Goal: Information Seeking & Learning: Learn about a topic

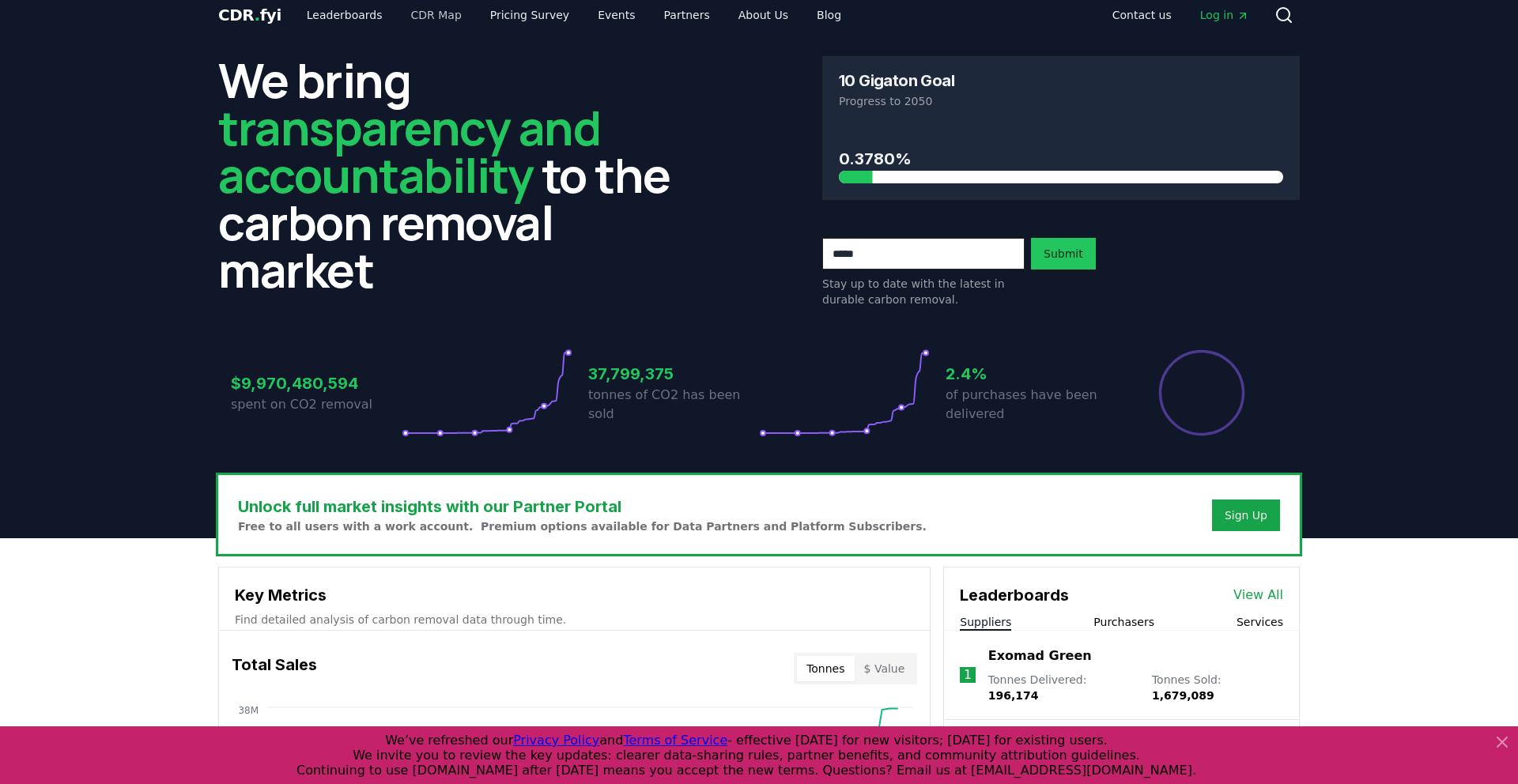
scroll to position [15, 0]
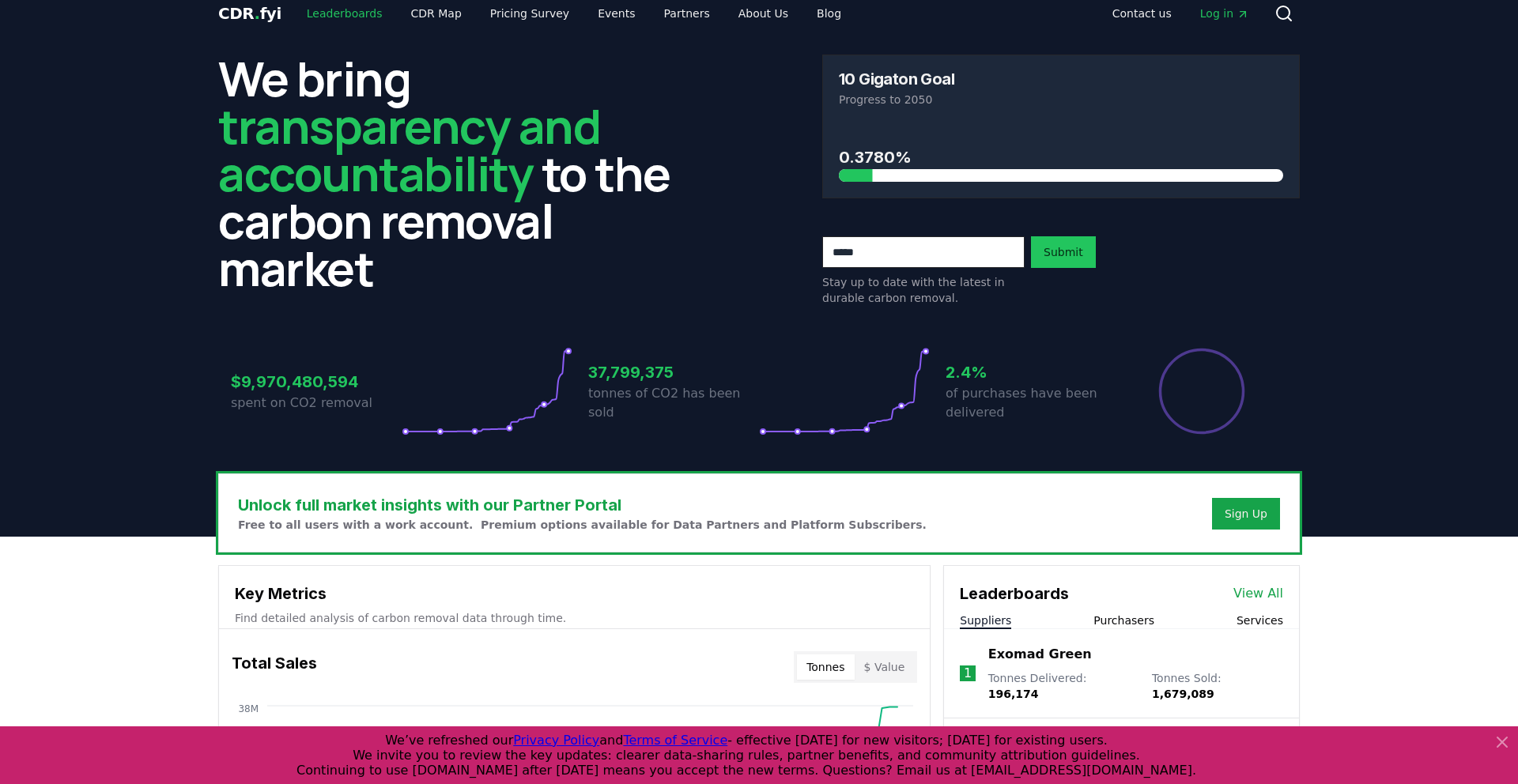
click at [326, 6] on link "Leaderboards" at bounding box center [345, 13] width 102 height 28
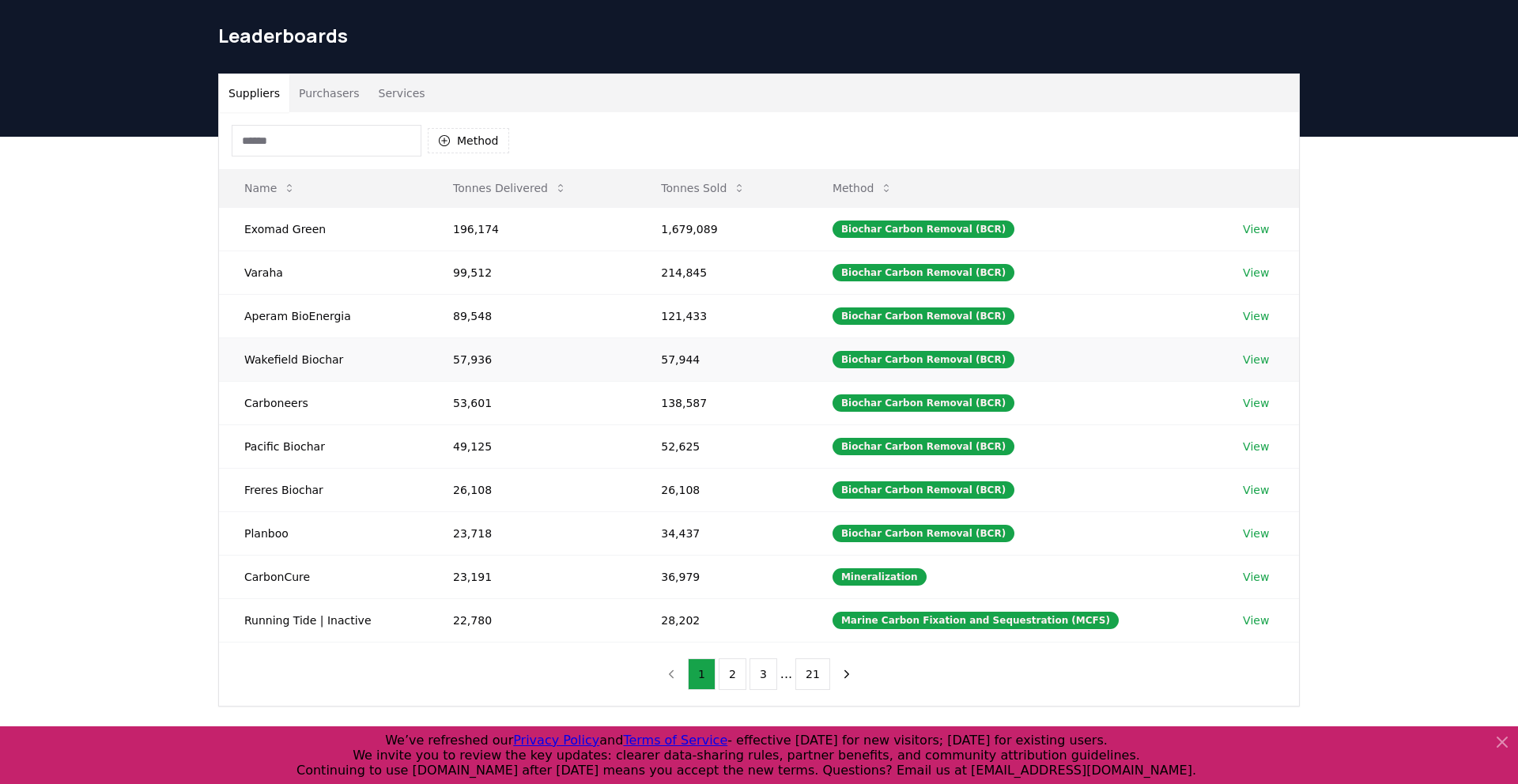
scroll to position [81, 0]
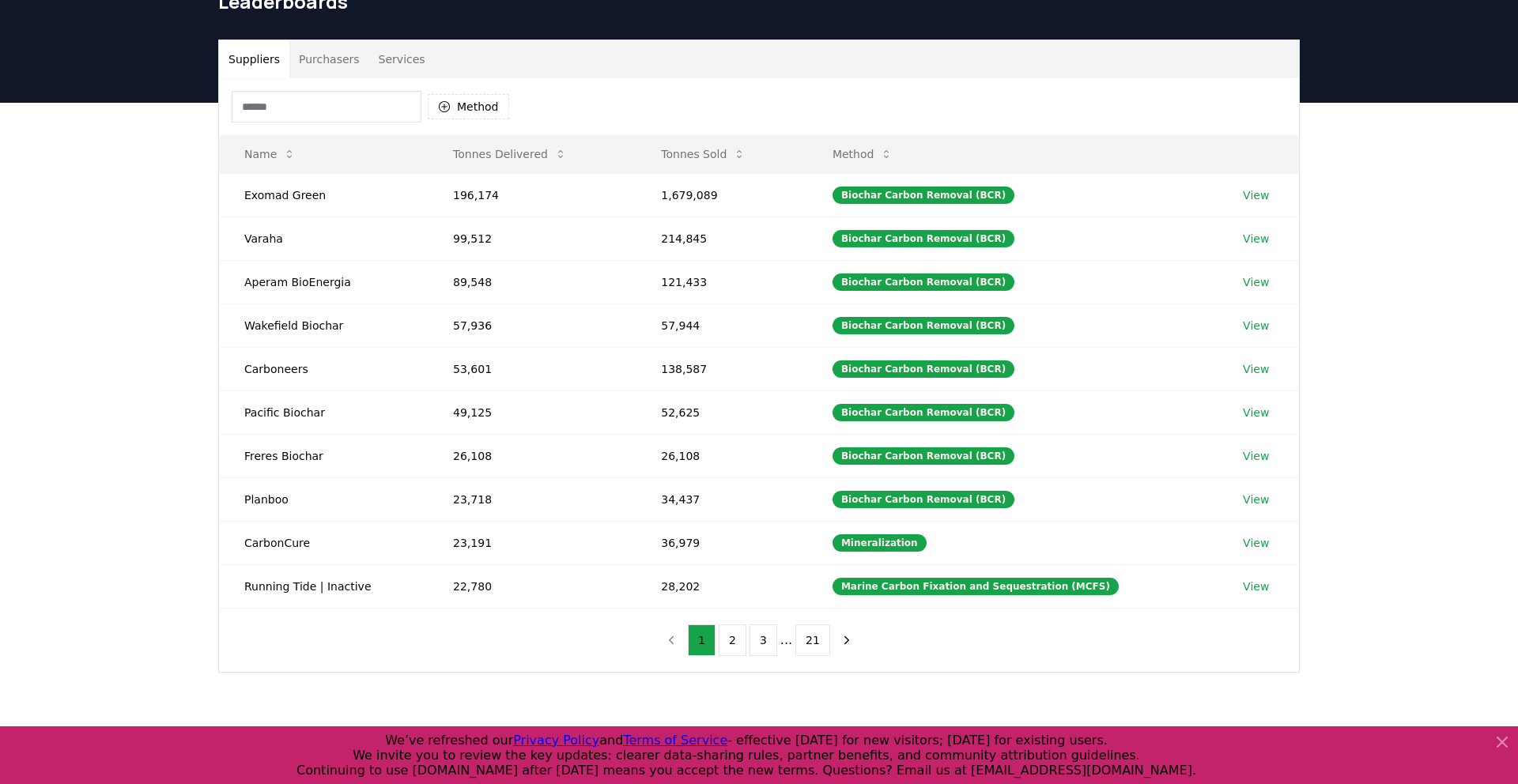
click at [333, 53] on button "Purchasers" at bounding box center [329, 59] width 80 height 38
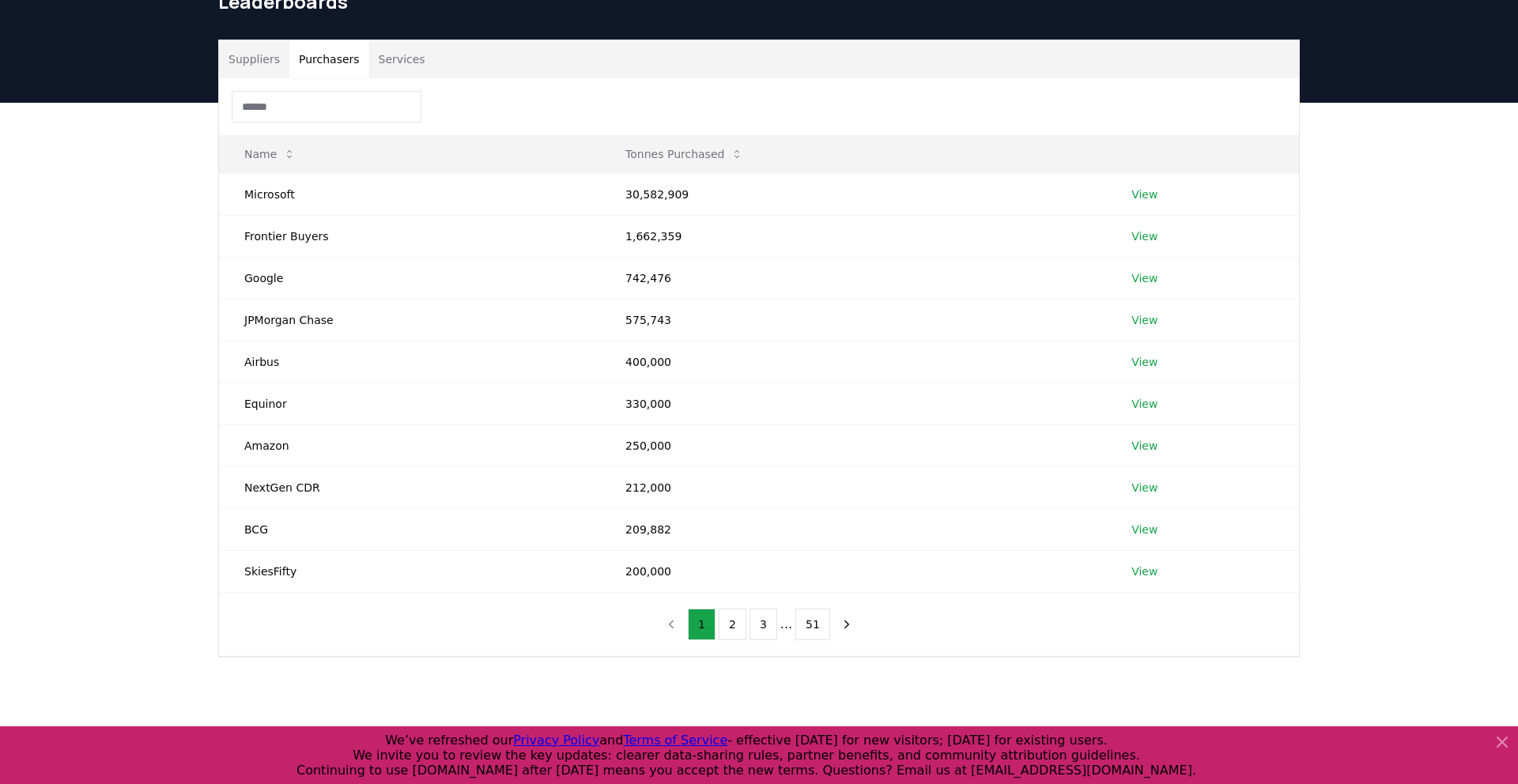
drag, startPoint x: 273, startPoint y: 67, endPoint x: 325, endPoint y: 67, distance: 52.0
click at [273, 67] on button "Suppliers" at bounding box center [254, 59] width 71 height 38
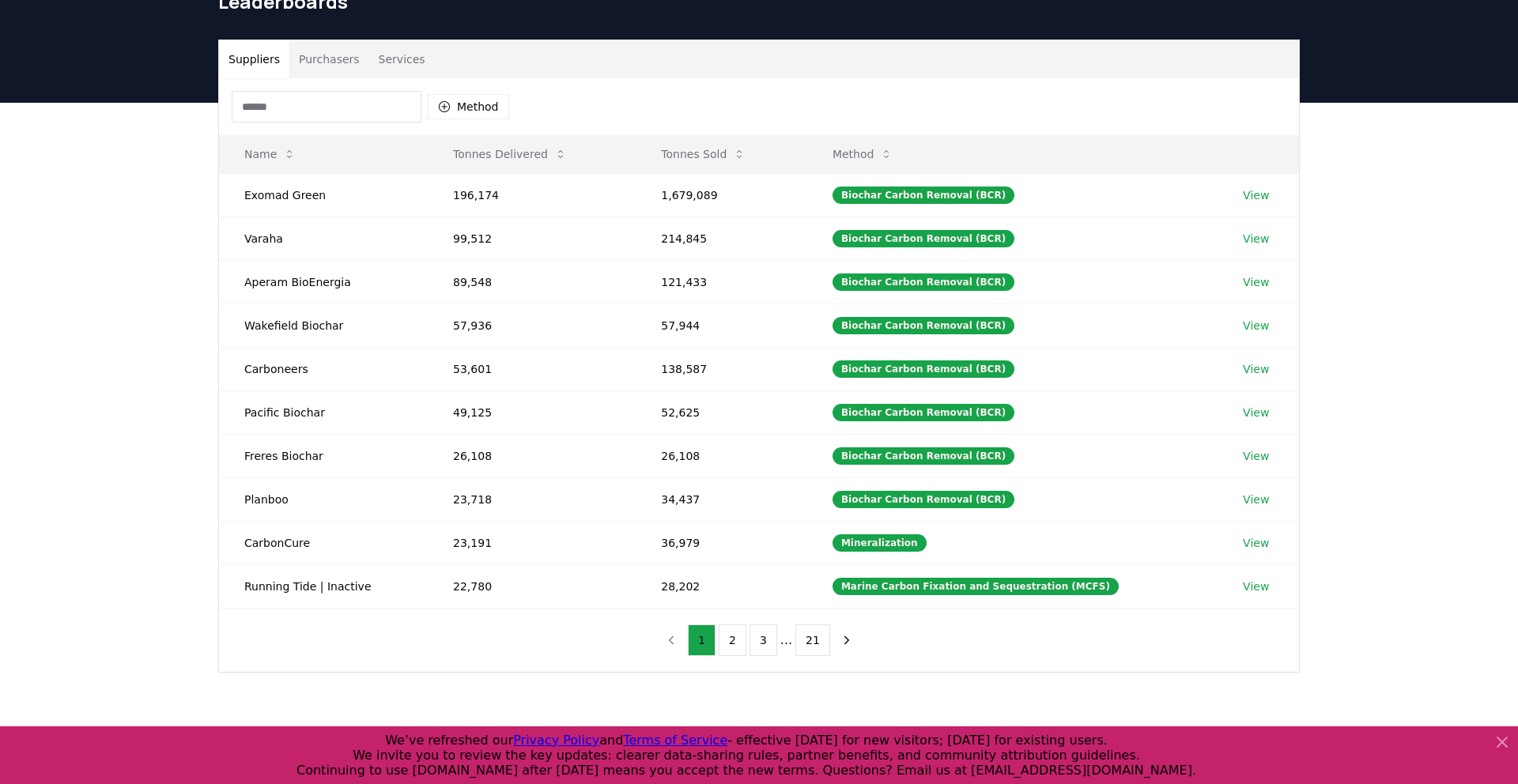
click at [419, 67] on button "Services" at bounding box center [403, 59] width 66 height 38
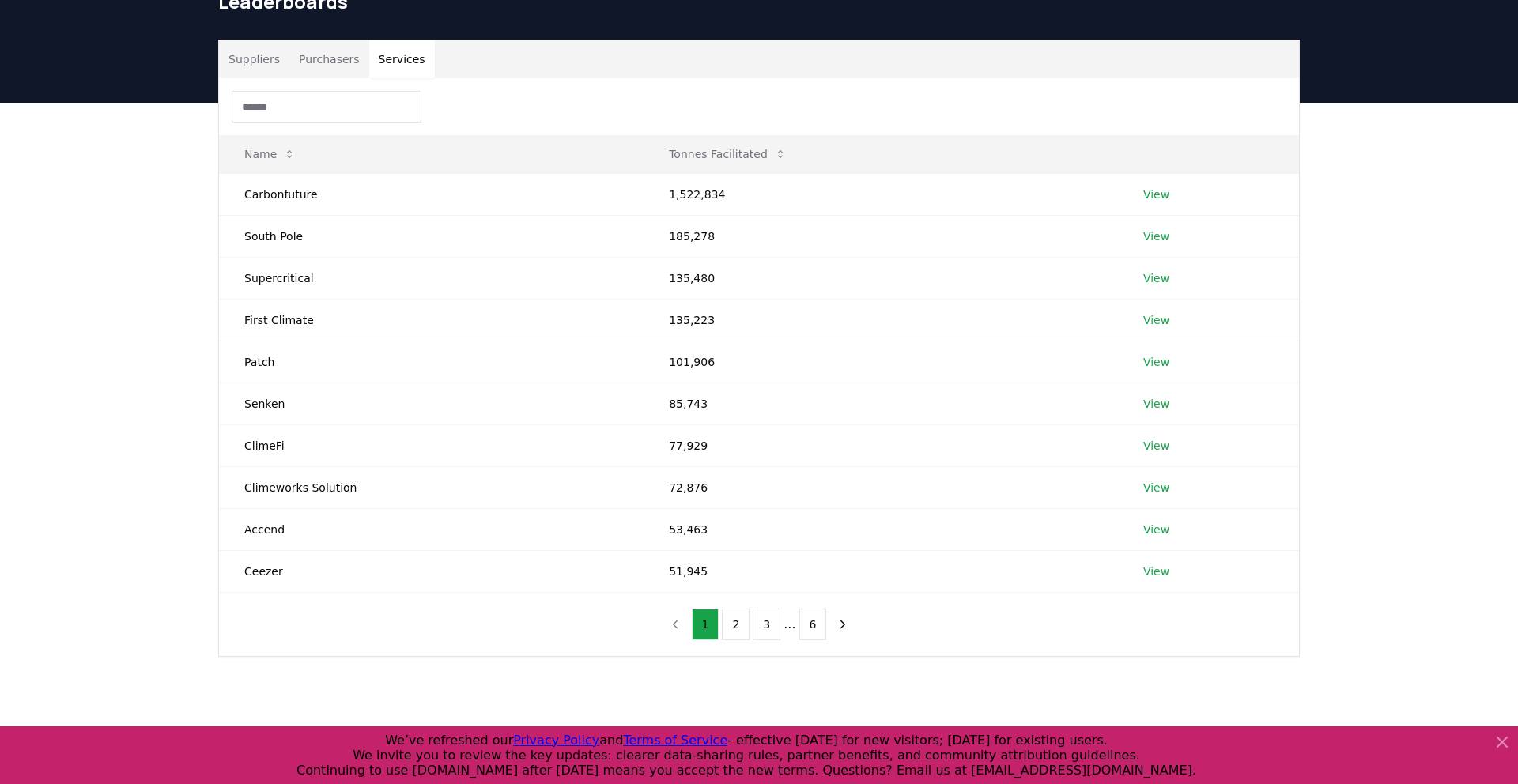
click at [266, 67] on button "Suppliers" at bounding box center [254, 59] width 71 height 38
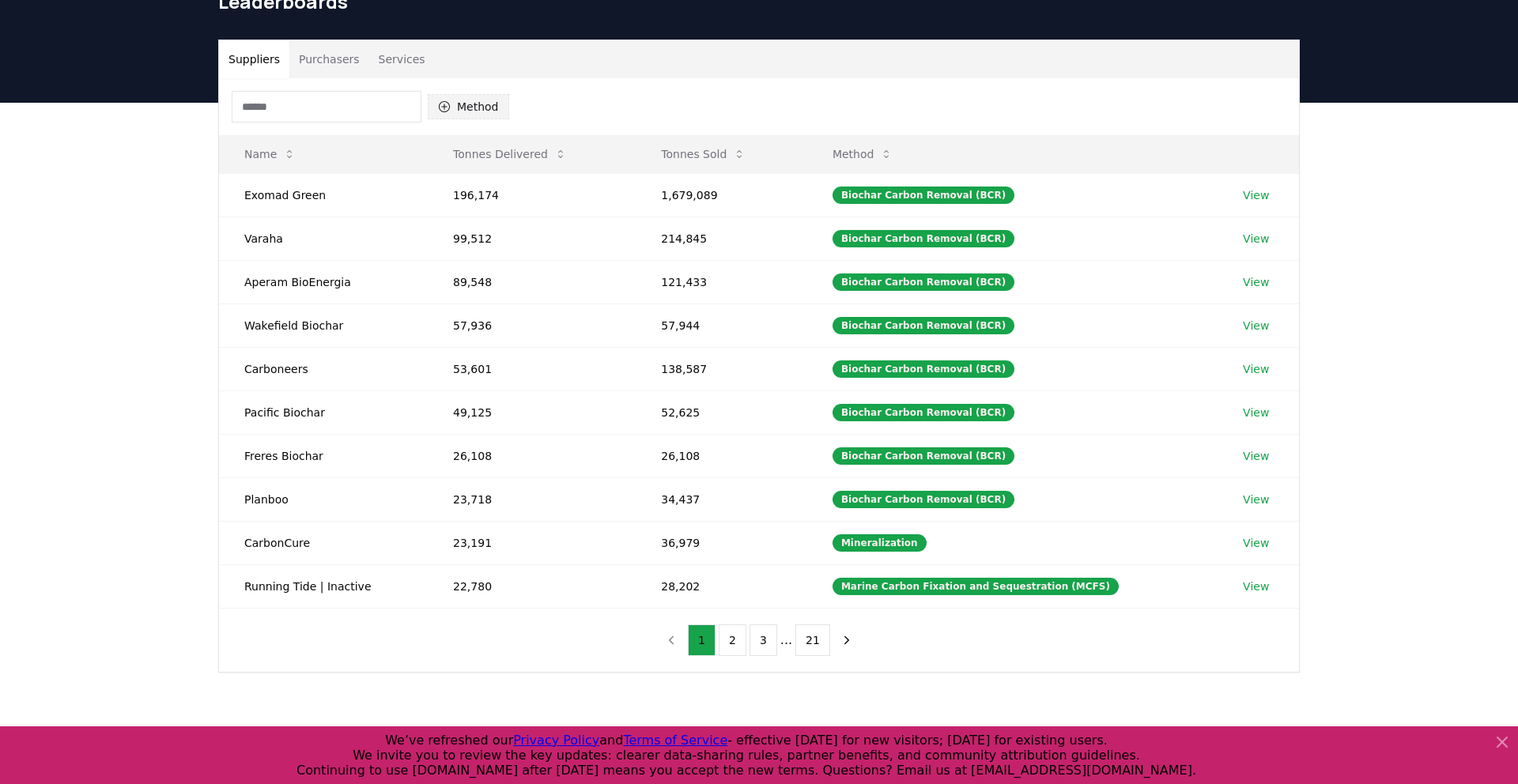
click at [498, 104] on button "Method" at bounding box center [468, 106] width 82 height 25
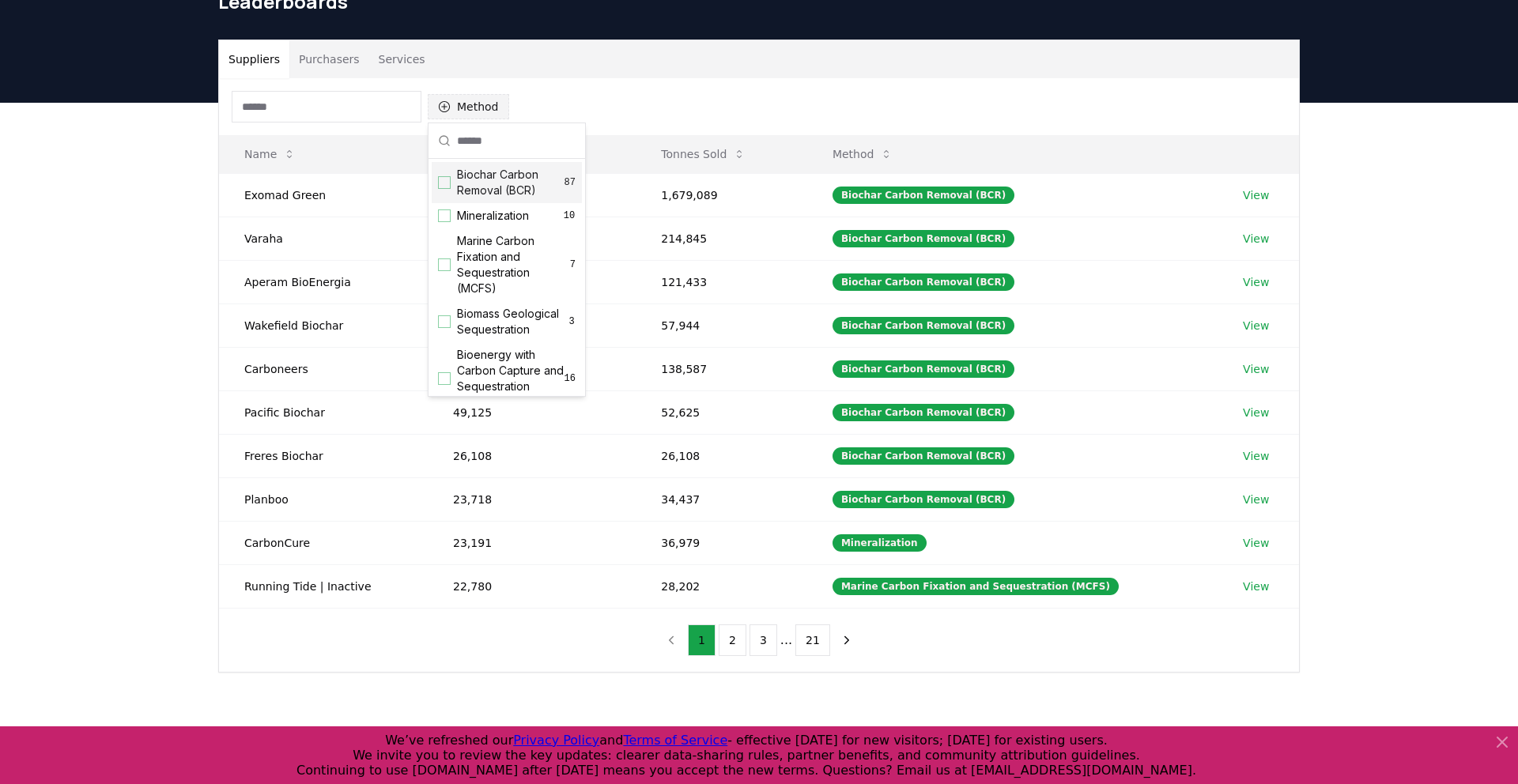
click at [498, 104] on button "Method" at bounding box center [468, 106] width 82 height 25
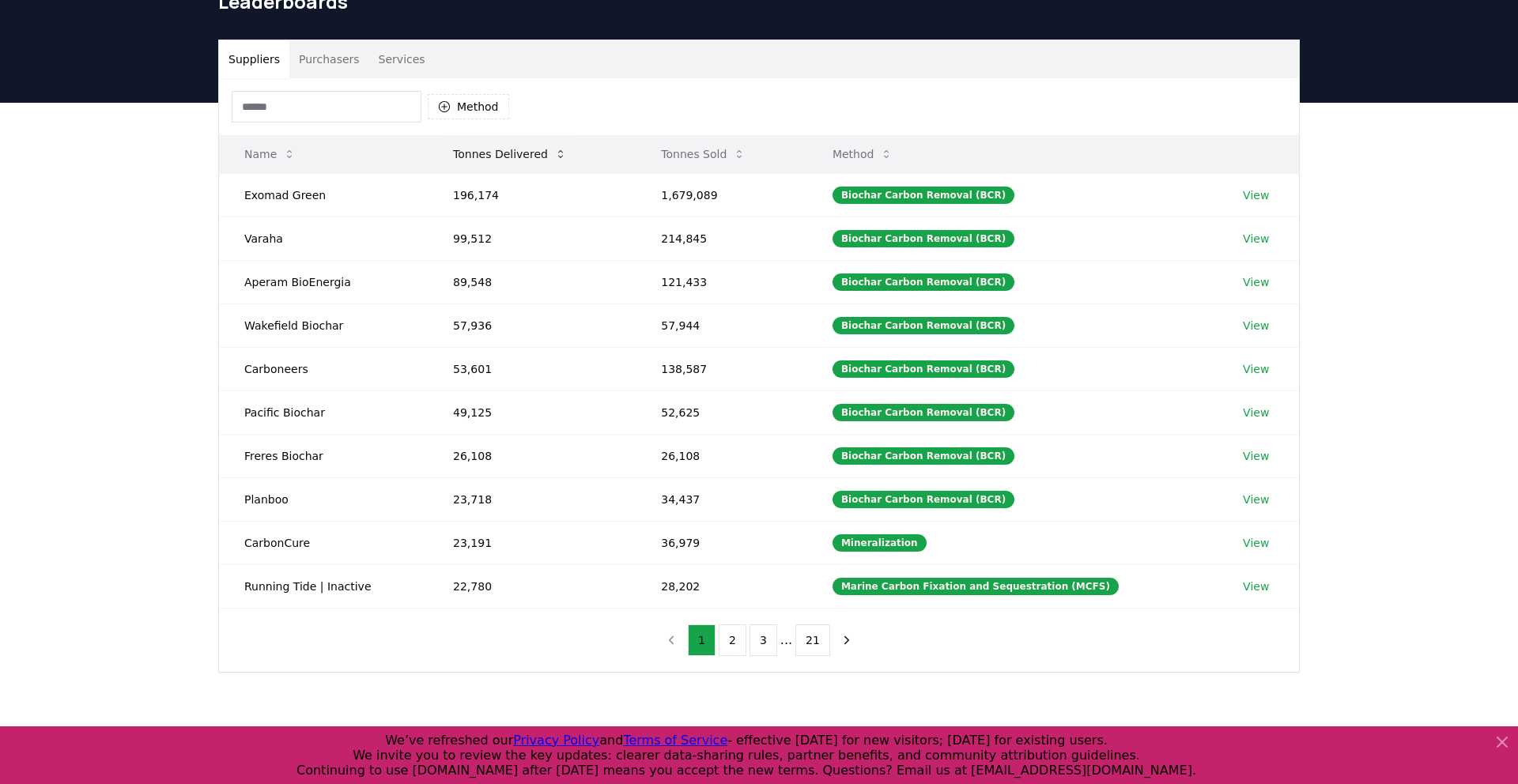
click at [534, 156] on button "Tonnes Delivered" at bounding box center [510, 154] width 139 height 32
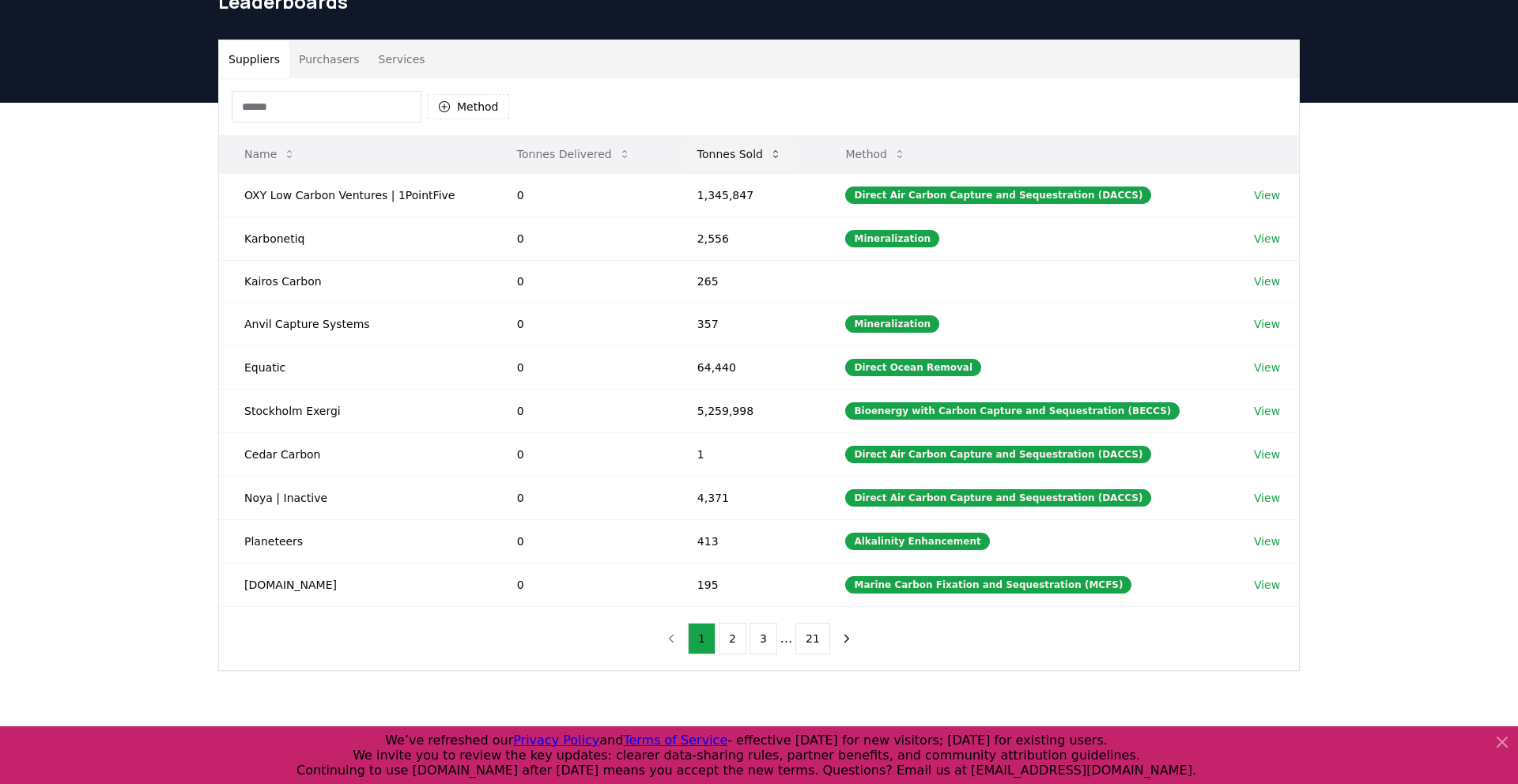
click at [737, 151] on button "Tonnes Sold" at bounding box center [739, 154] width 110 height 32
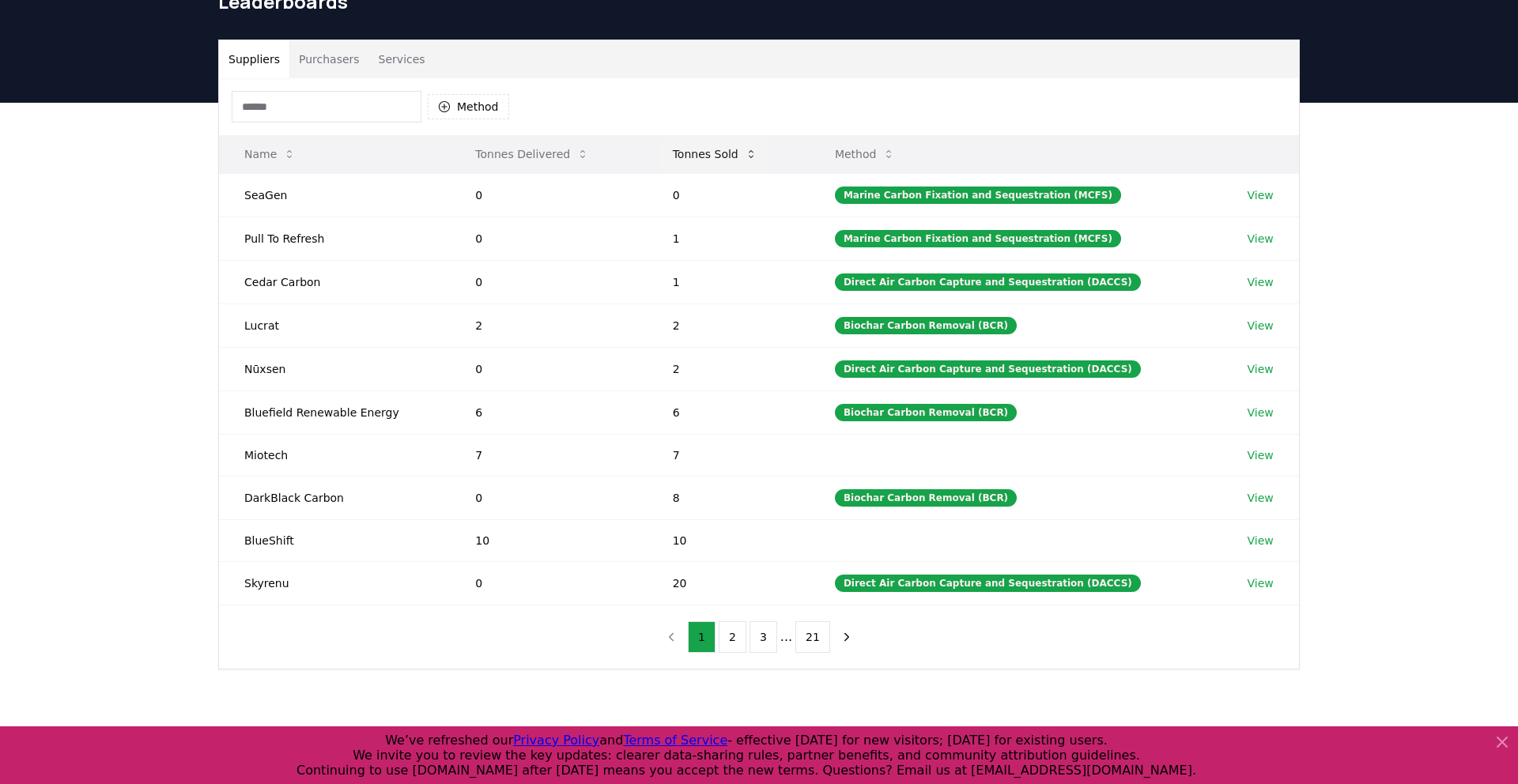
click at [737, 151] on button "Tonnes Sold" at bounding box center [715, 154] width 110 height 32
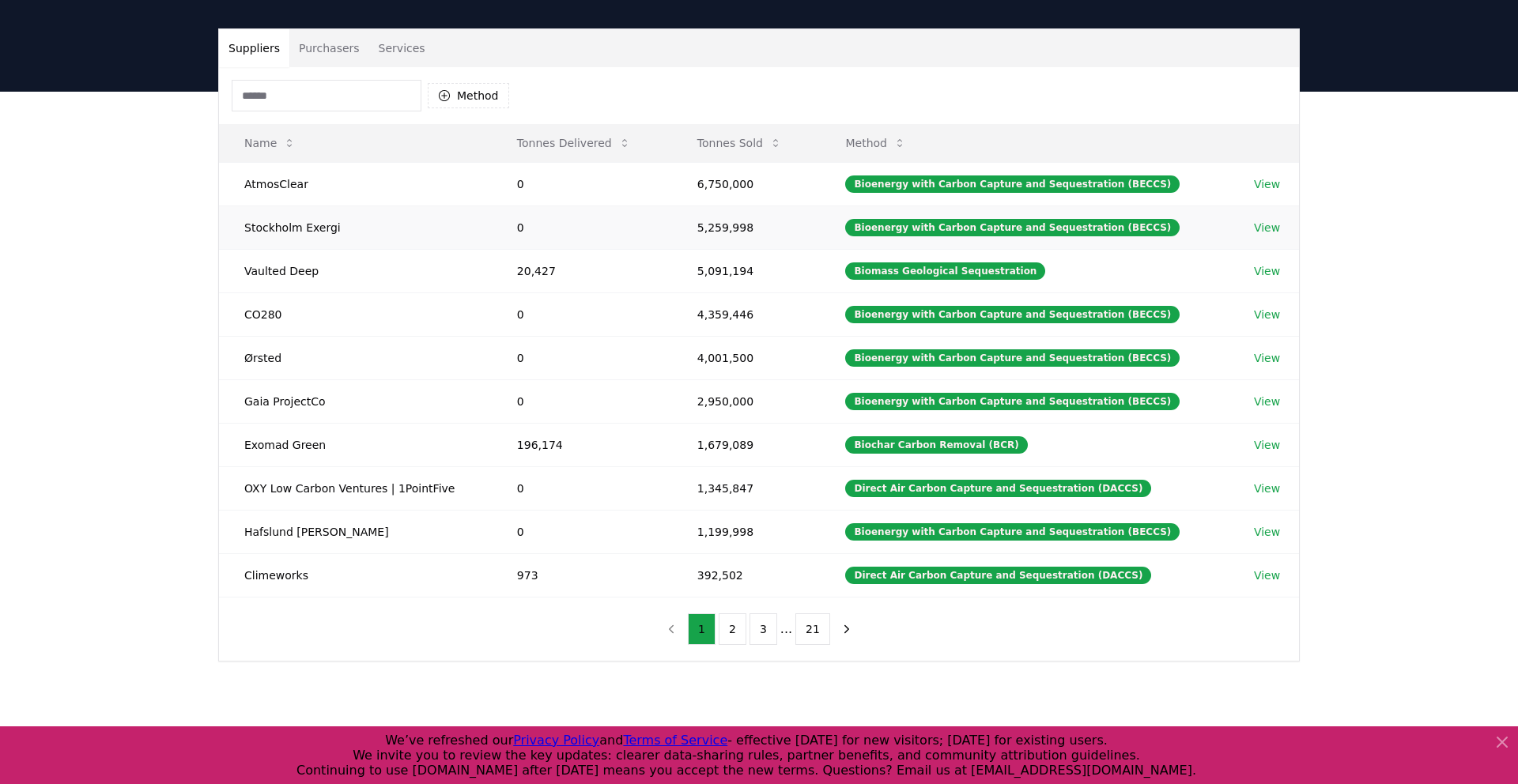
scroll to position [94, 0]
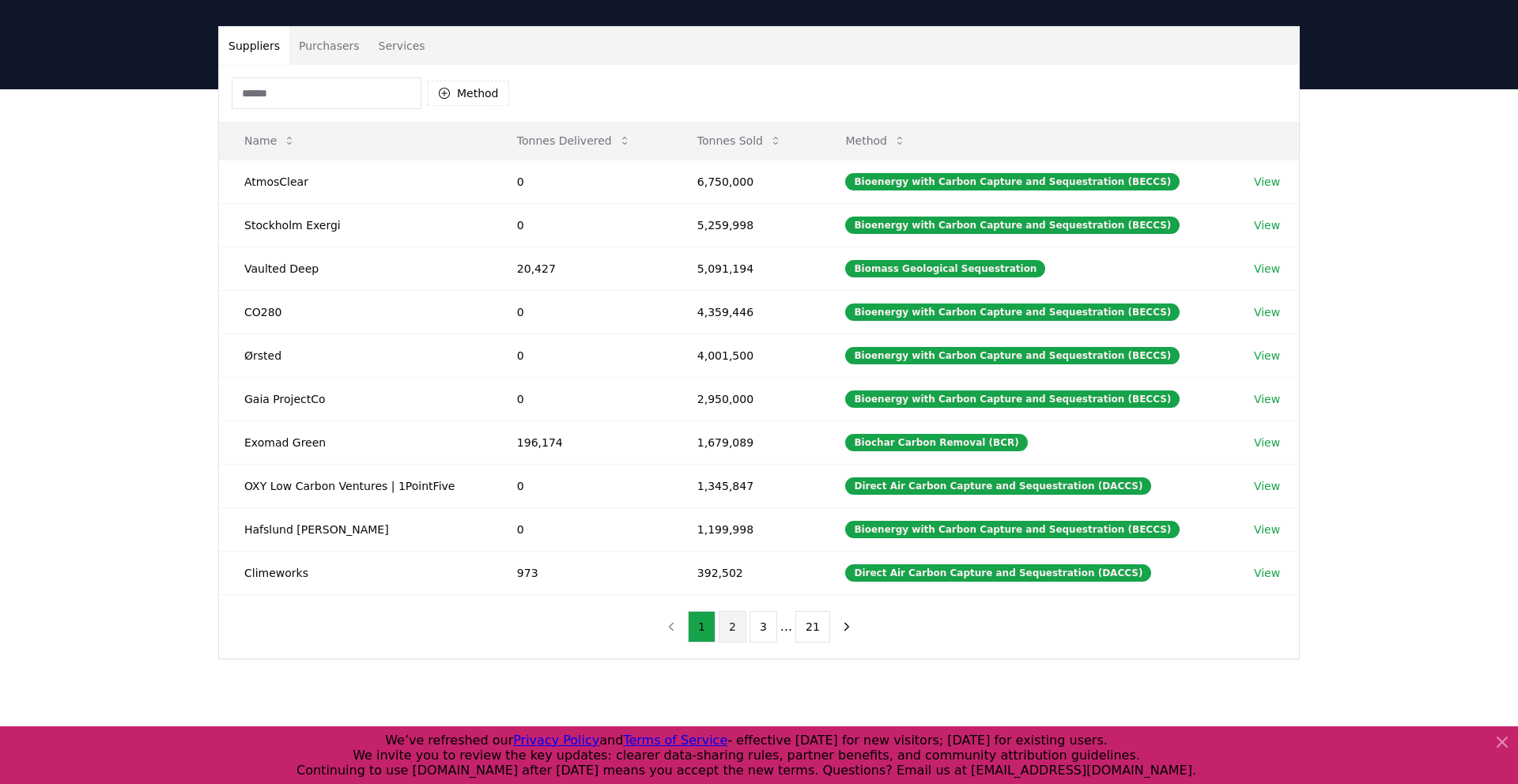
click at [727, 629] on button "2" at bounding box center [732, 627] width 27 height 32
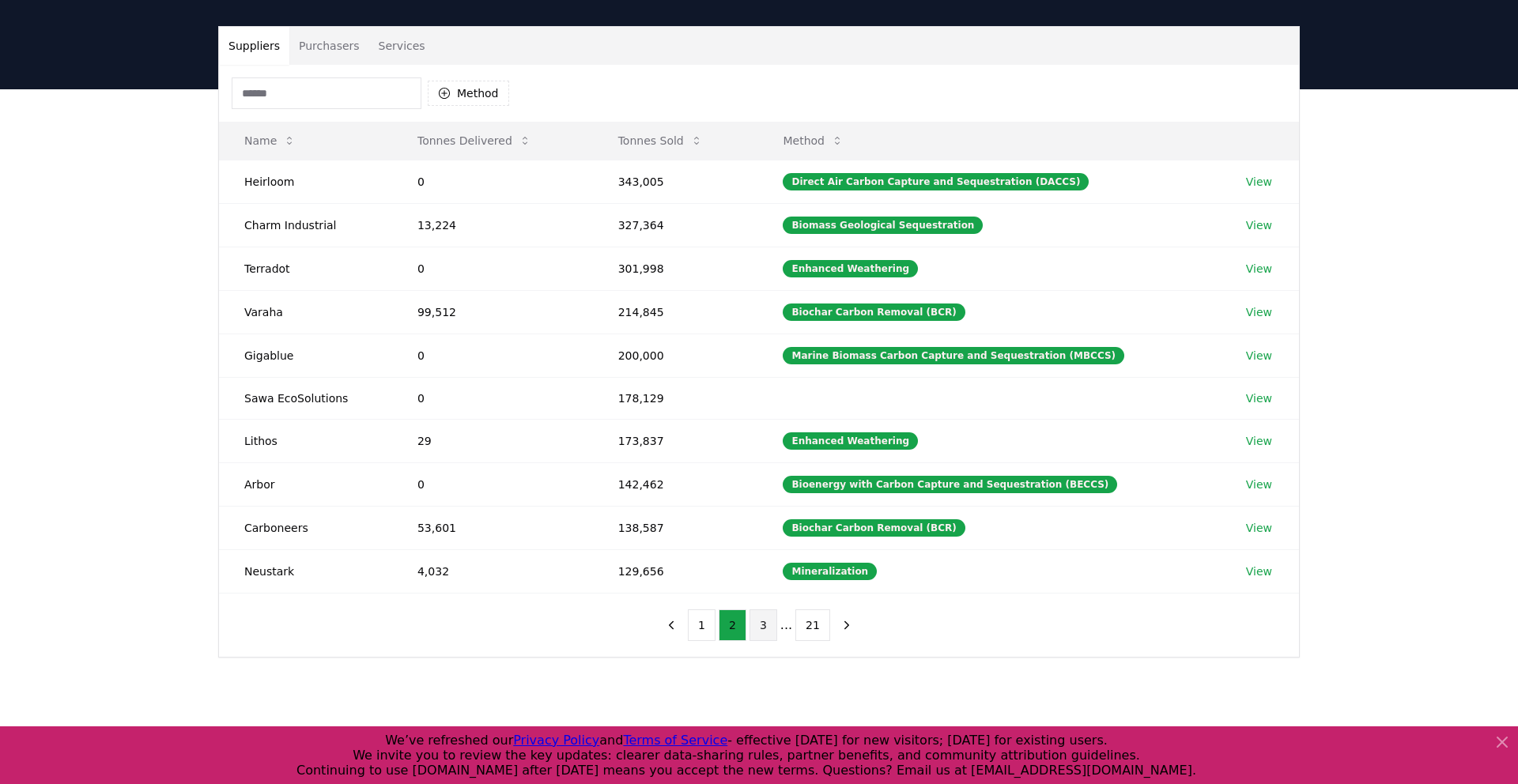
click at [772, 624] on button "3" at bounding box center [763, 625] width 27 height 32
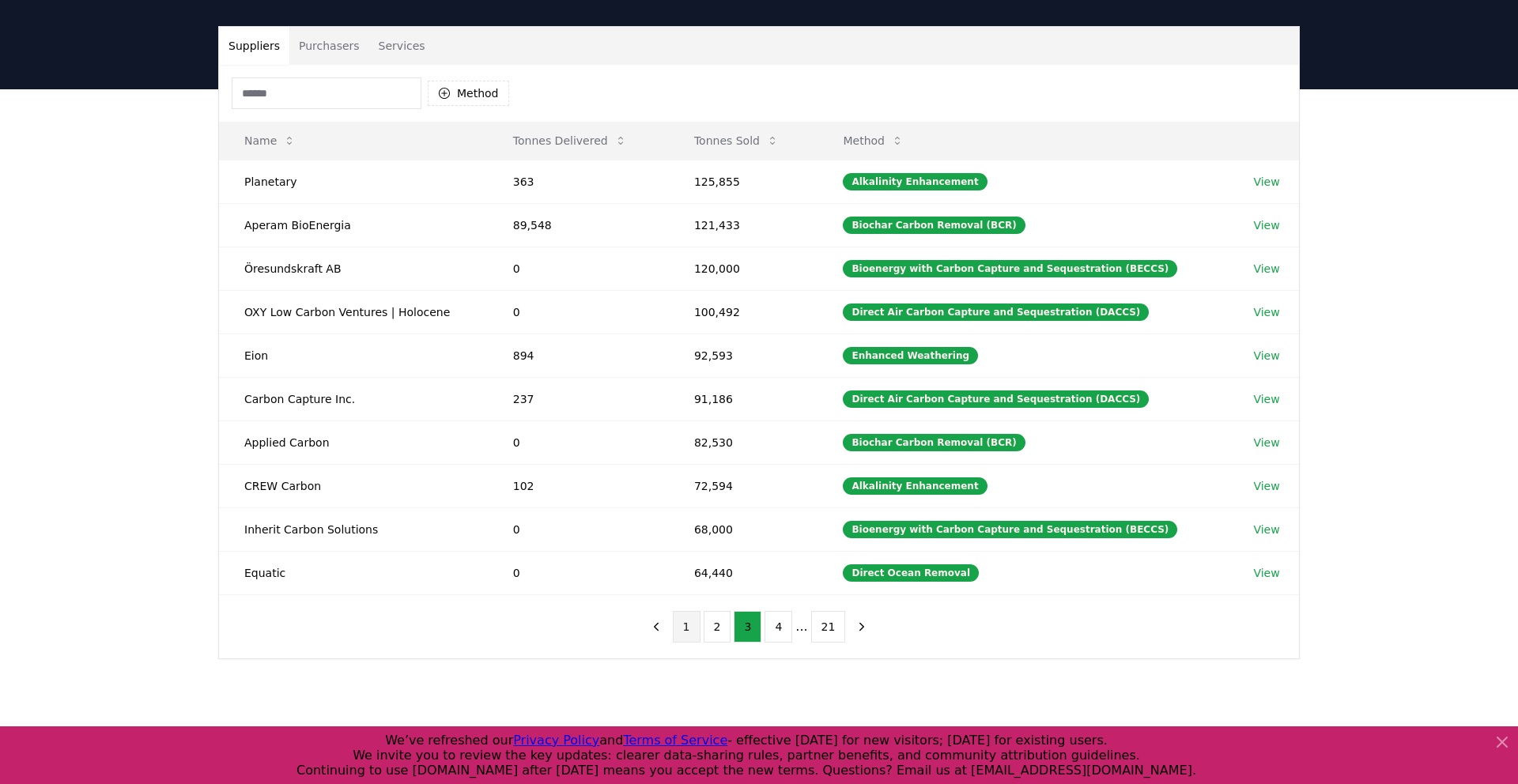
click at [688, 628] on button "1" at bounding box center [686, 627] width 27 height 32
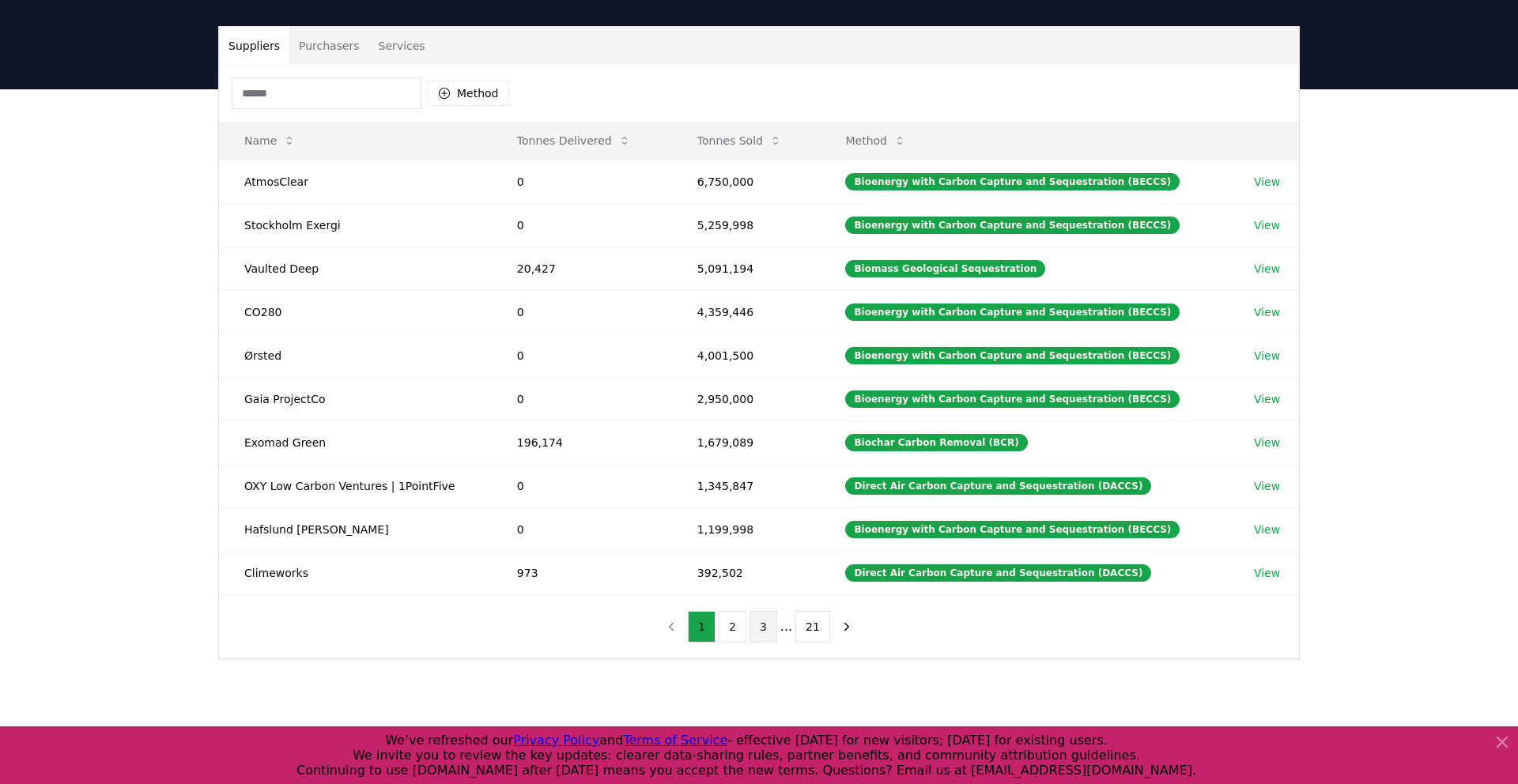
click at [769, 620] on button "3" at bounding box center [763, 627] width 27 height 32
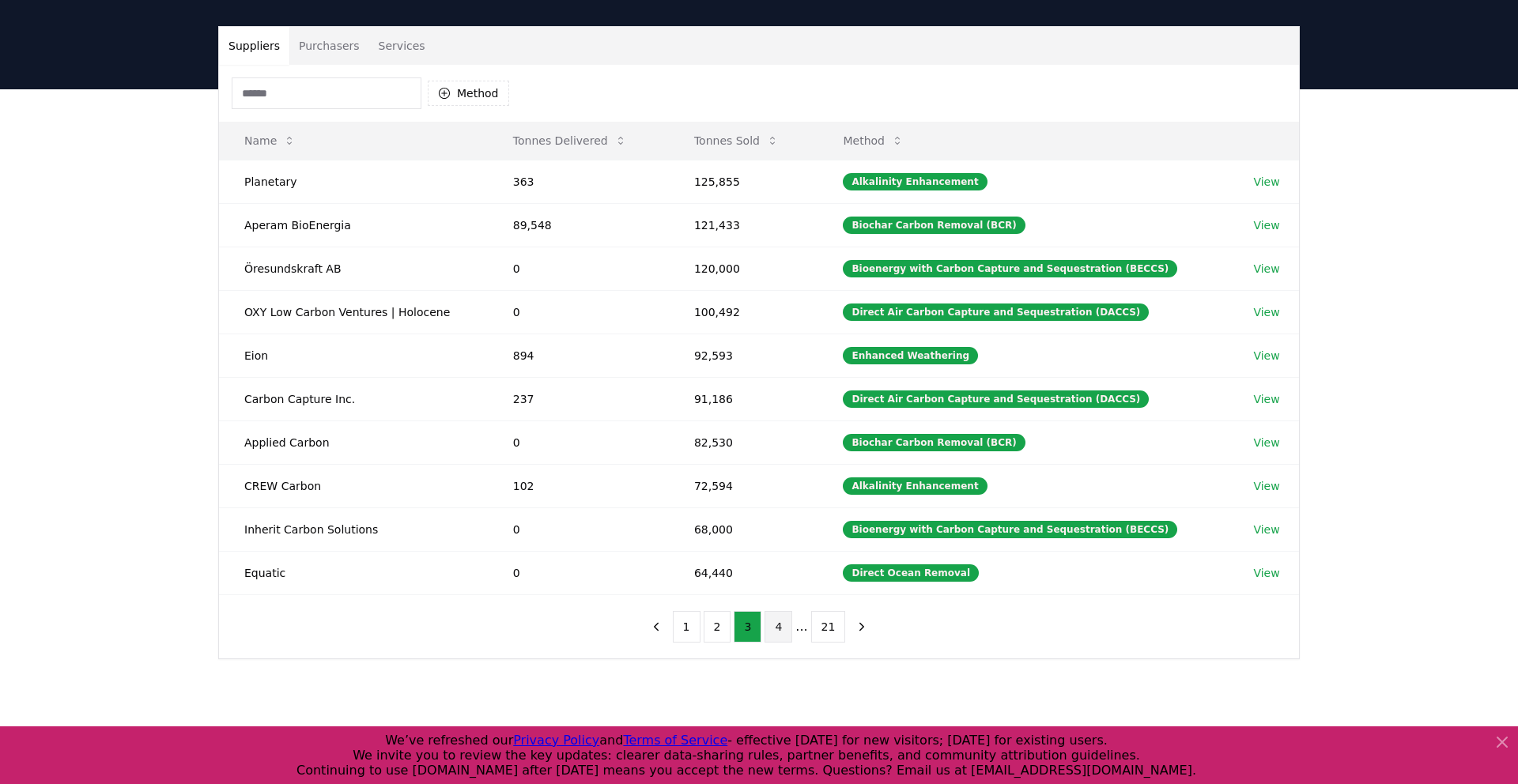
click at [779, 627] on button "4" at bounding box center [778, 627] width 27 height 32
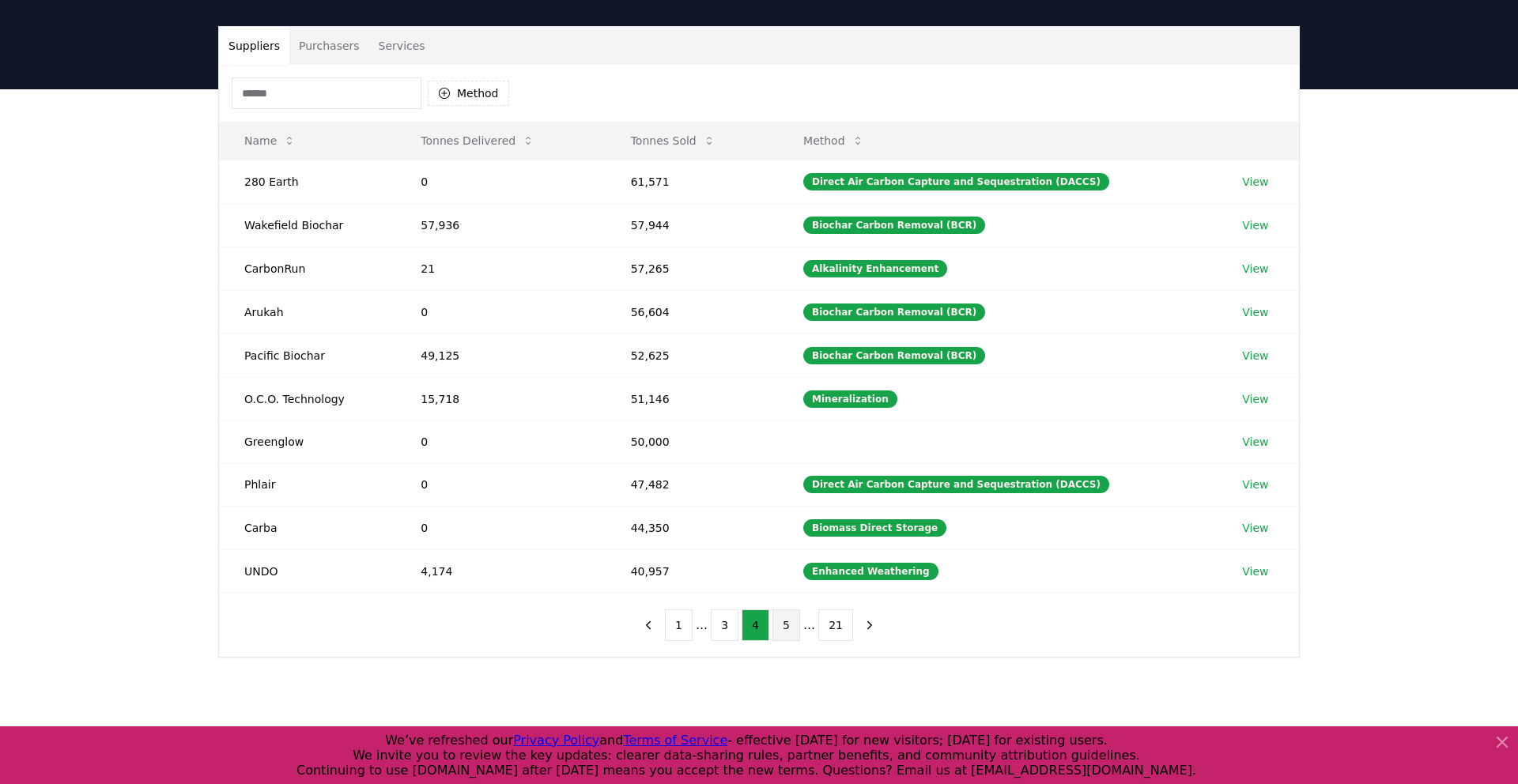
click at [782, 624] on button "5" at bounding box center [785, 625] width 27 height 32
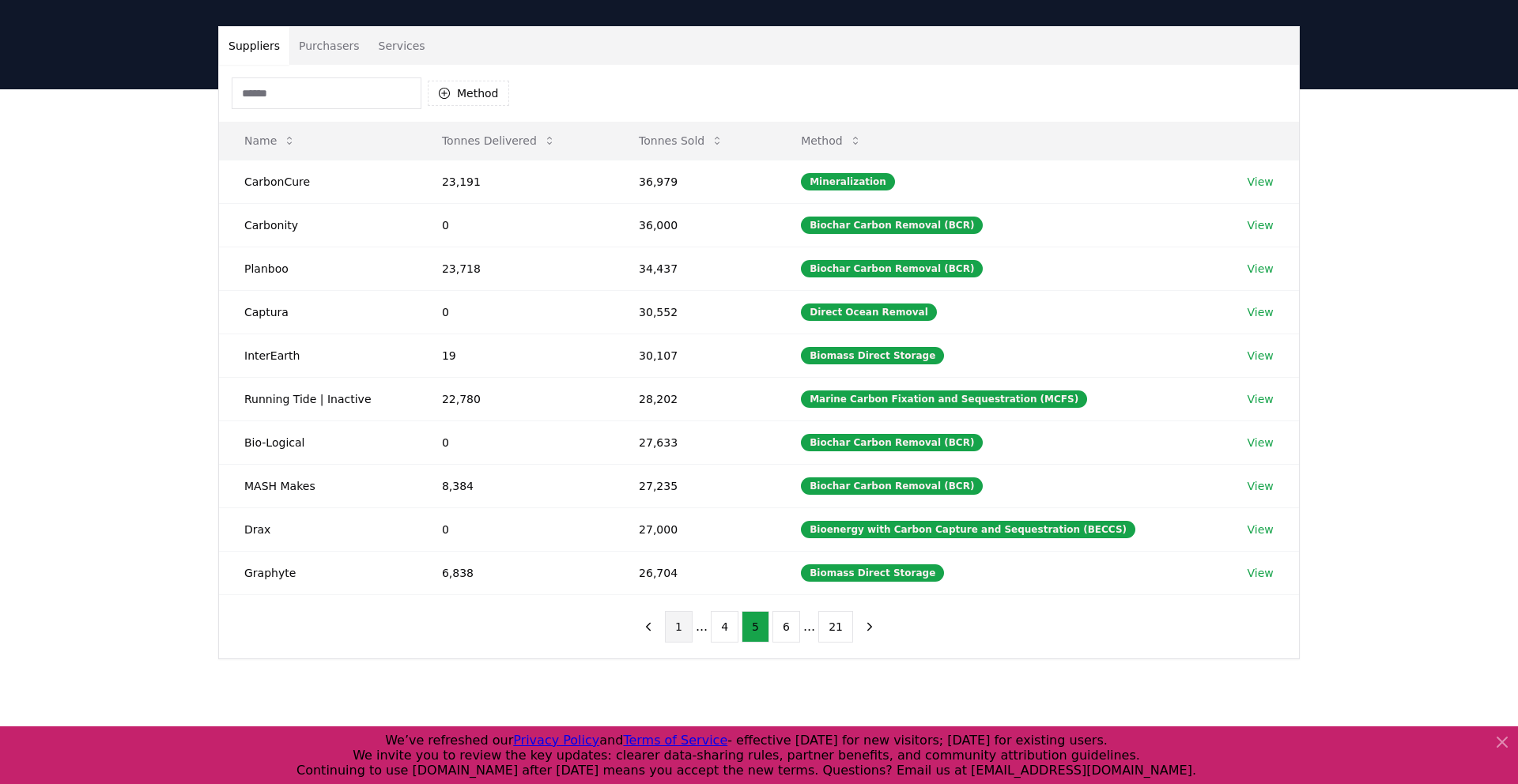
click at [688, 613] on button "1" at bounding box center [678, 627] width 27 height 32
